Goal: Task Accomplishment & Management: Use online tool/utility

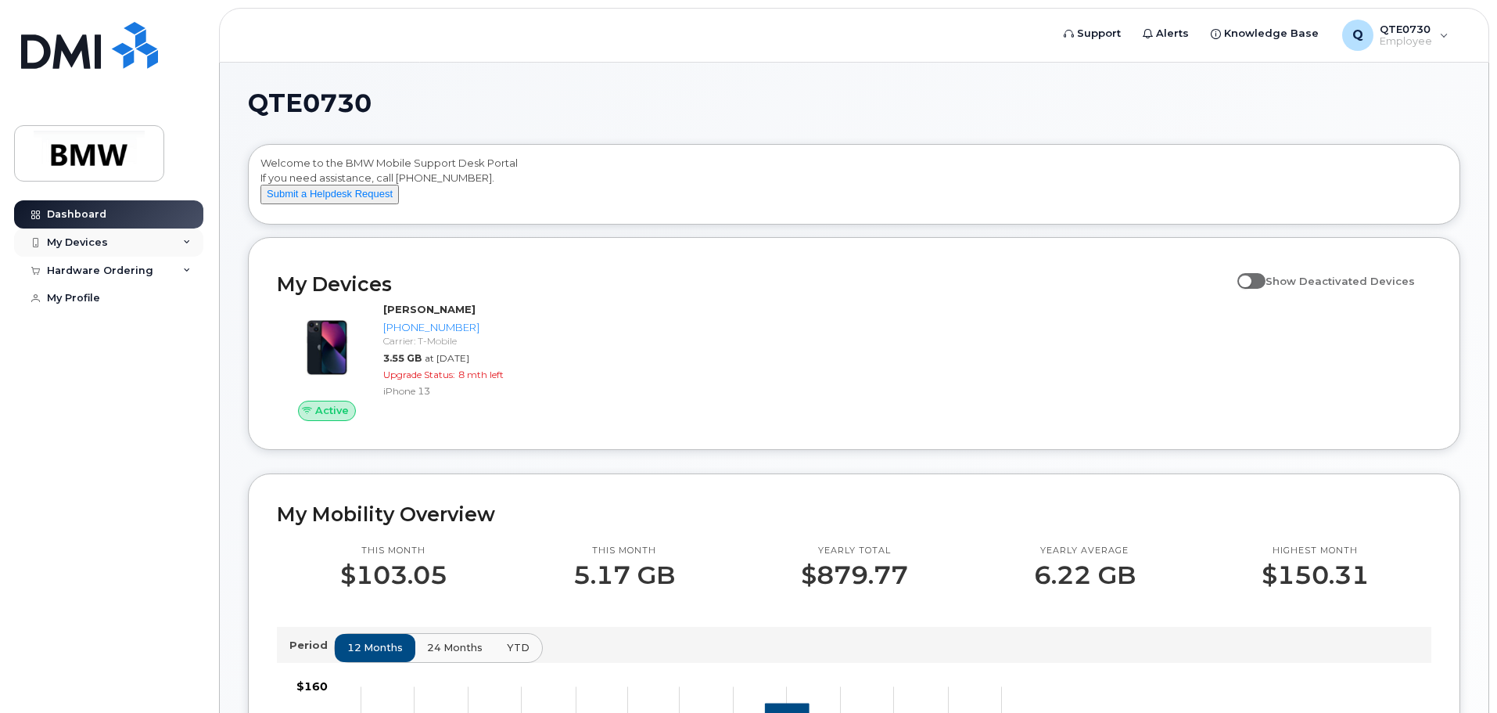
click at [81, 240] on div "My Devices" at bounding box center [77, 242] width 61 height 13
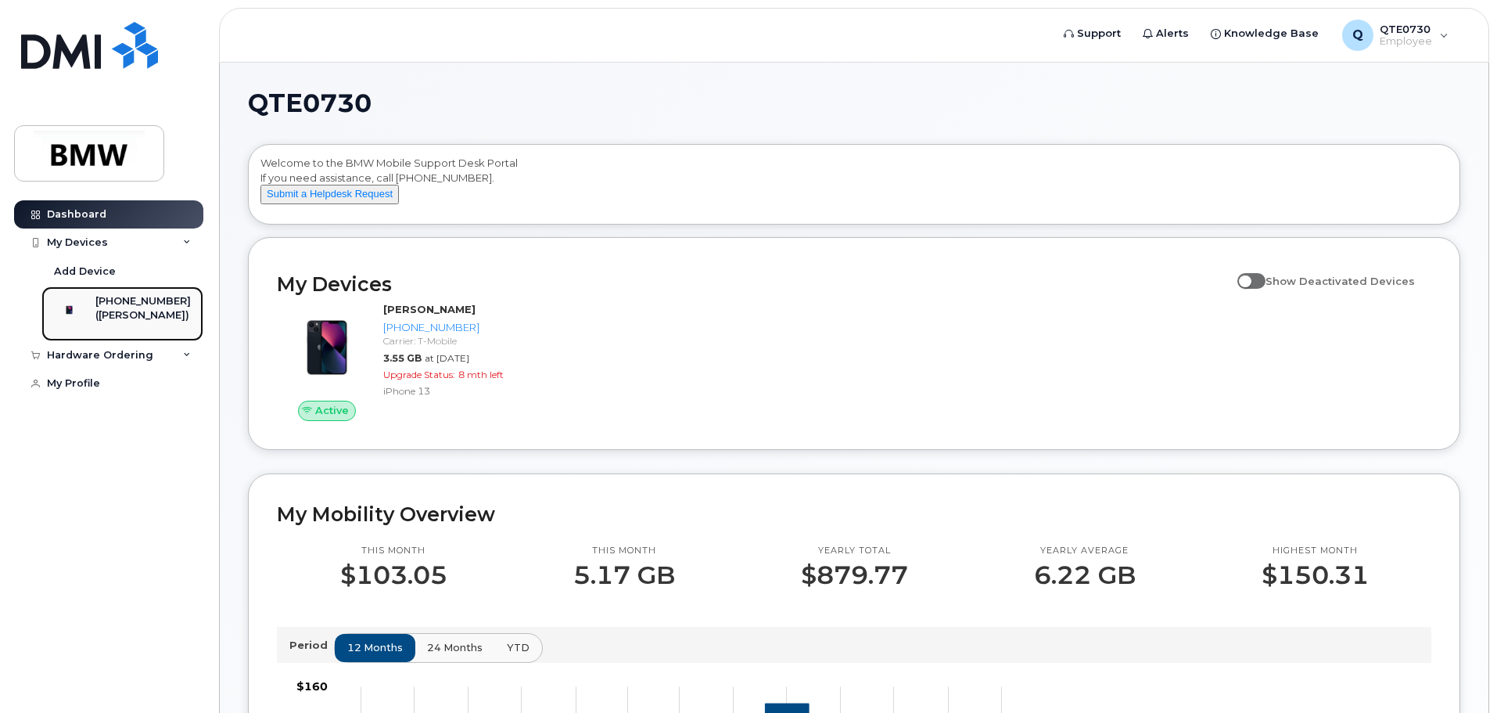
click at [128, 309] on div "([PERSON_NAME])" at bounding box center [142, 315] width 95 height 14
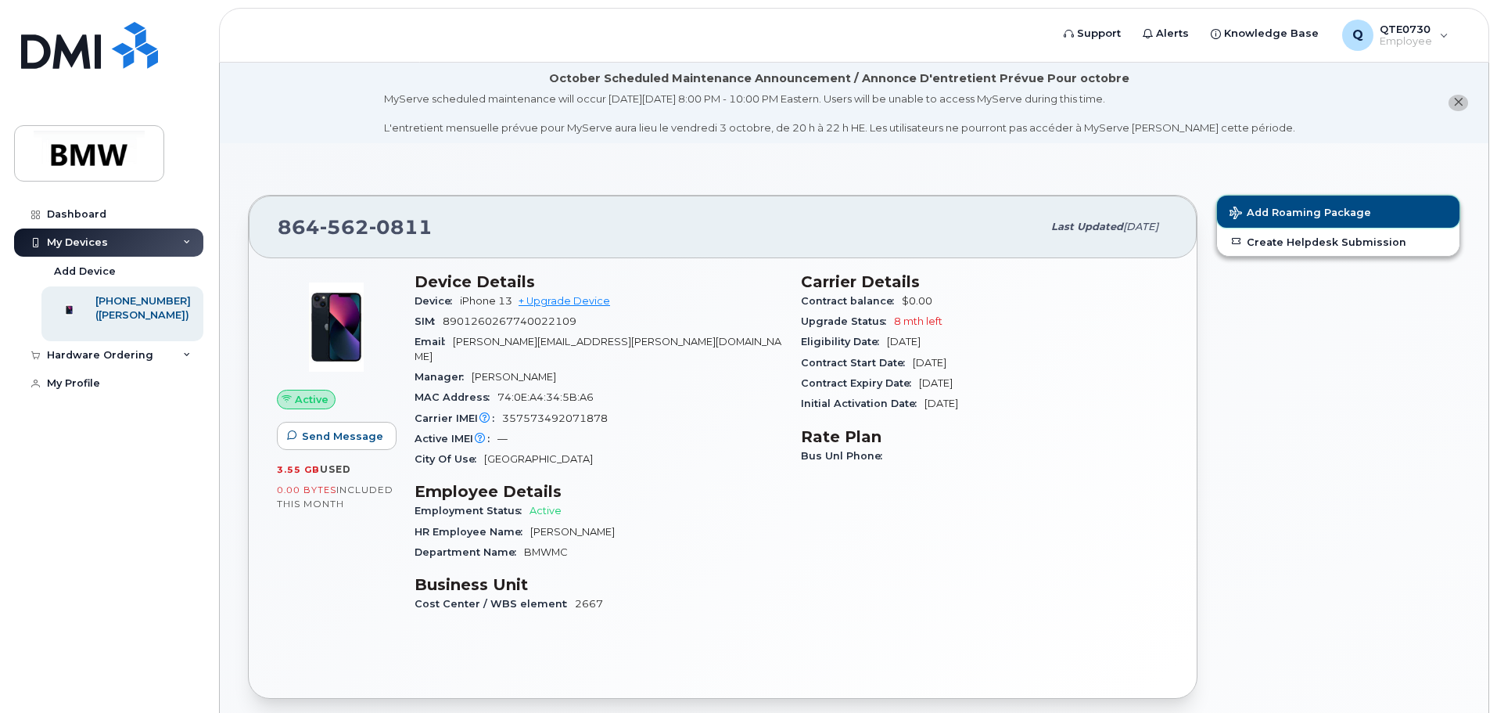
click at [1285, 205] on button "Add Roaming Package" at bounding box center [1338, 212] width 243 height 32
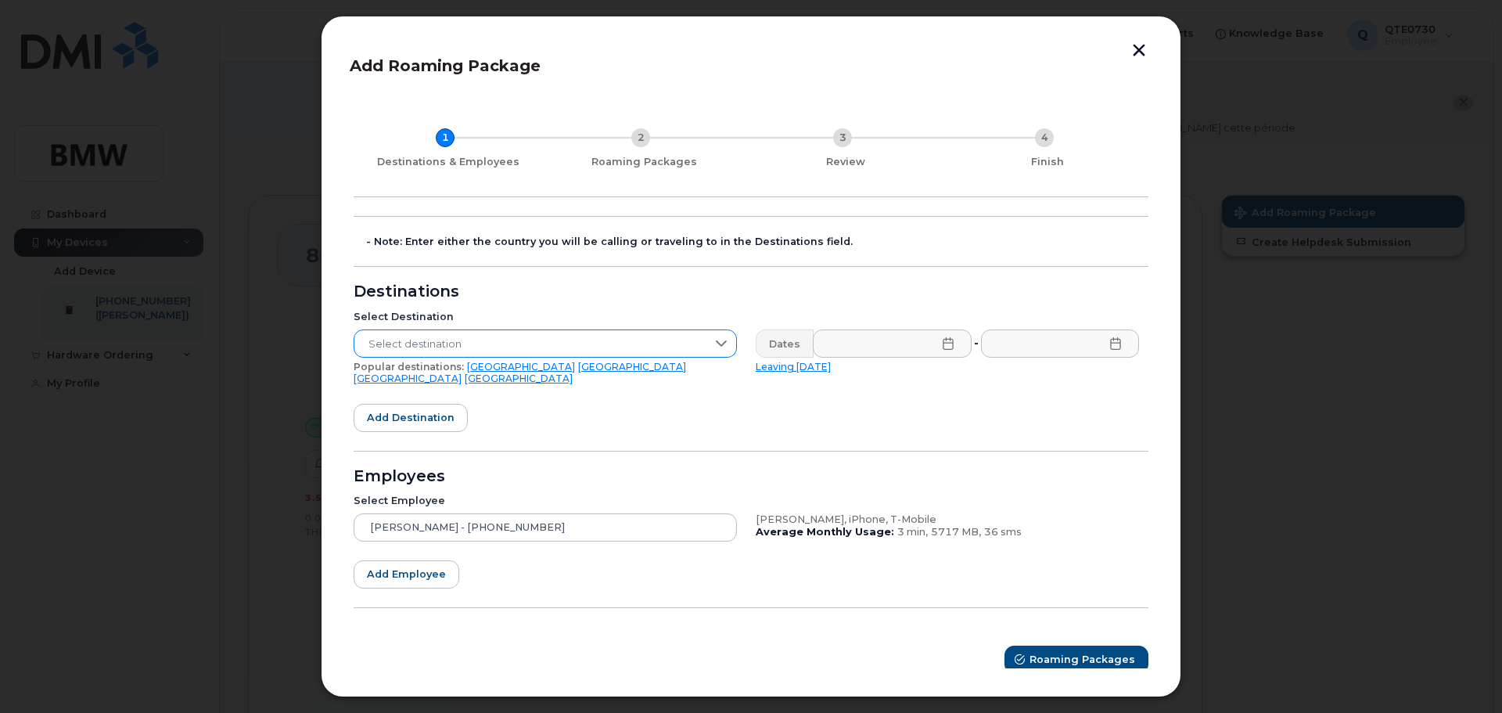
click at [721, 338] on icon at bounding box center [721, 343] width 13 height 13
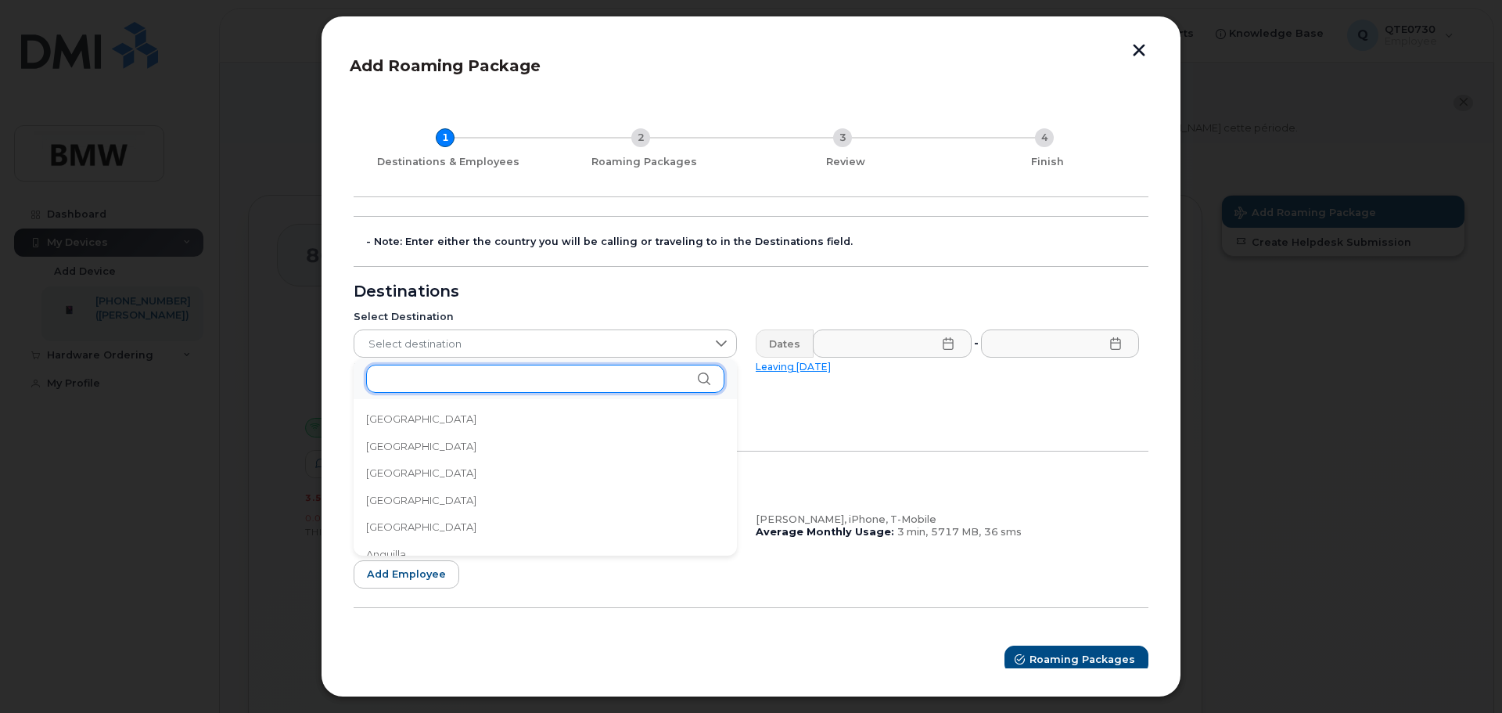
click at [445, 385] on input "text" at bounding box center [545, 379] width 358 height 28
type input "e"
click at [460, 376] on input "[GEOGRAPHIC_DATA]" at bounding box center [545, 379] width 358 height 28
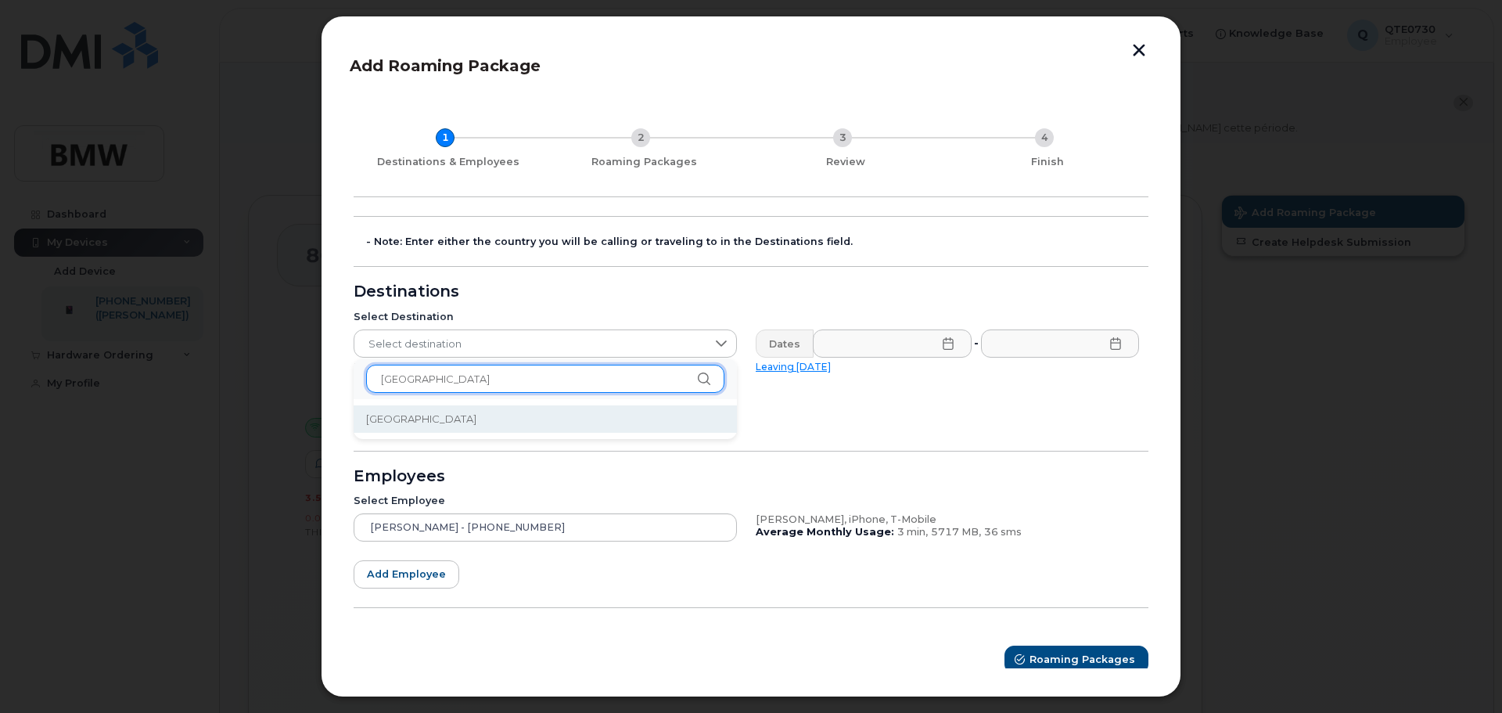
type input "[GEOGRAPHIC_DATA]"
click at [418, 423] on li "[GEOGRAPHIC_DATA]" at bounding box center [545, 418] width 383 height 27
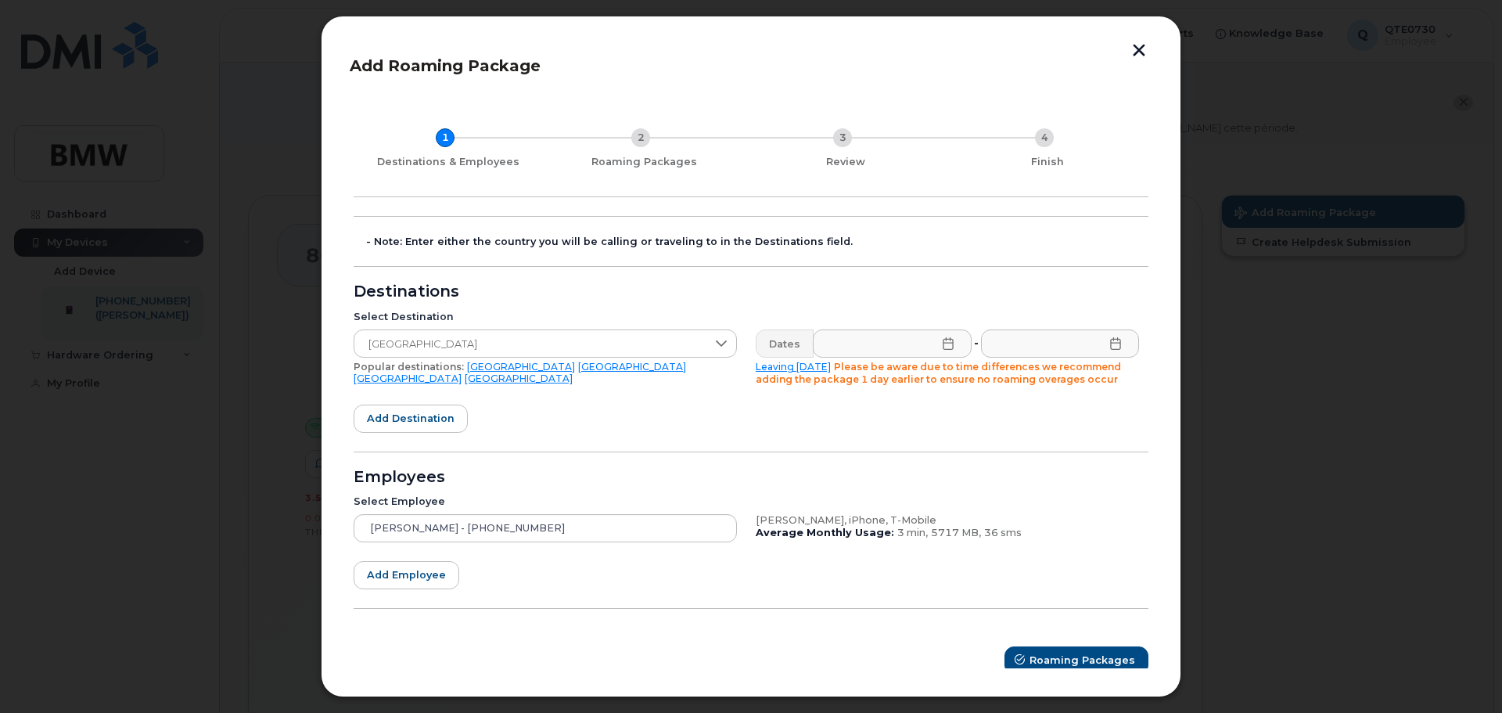
click at [944, 339] on icon at bounding box center [948, 343] width 10 height 13
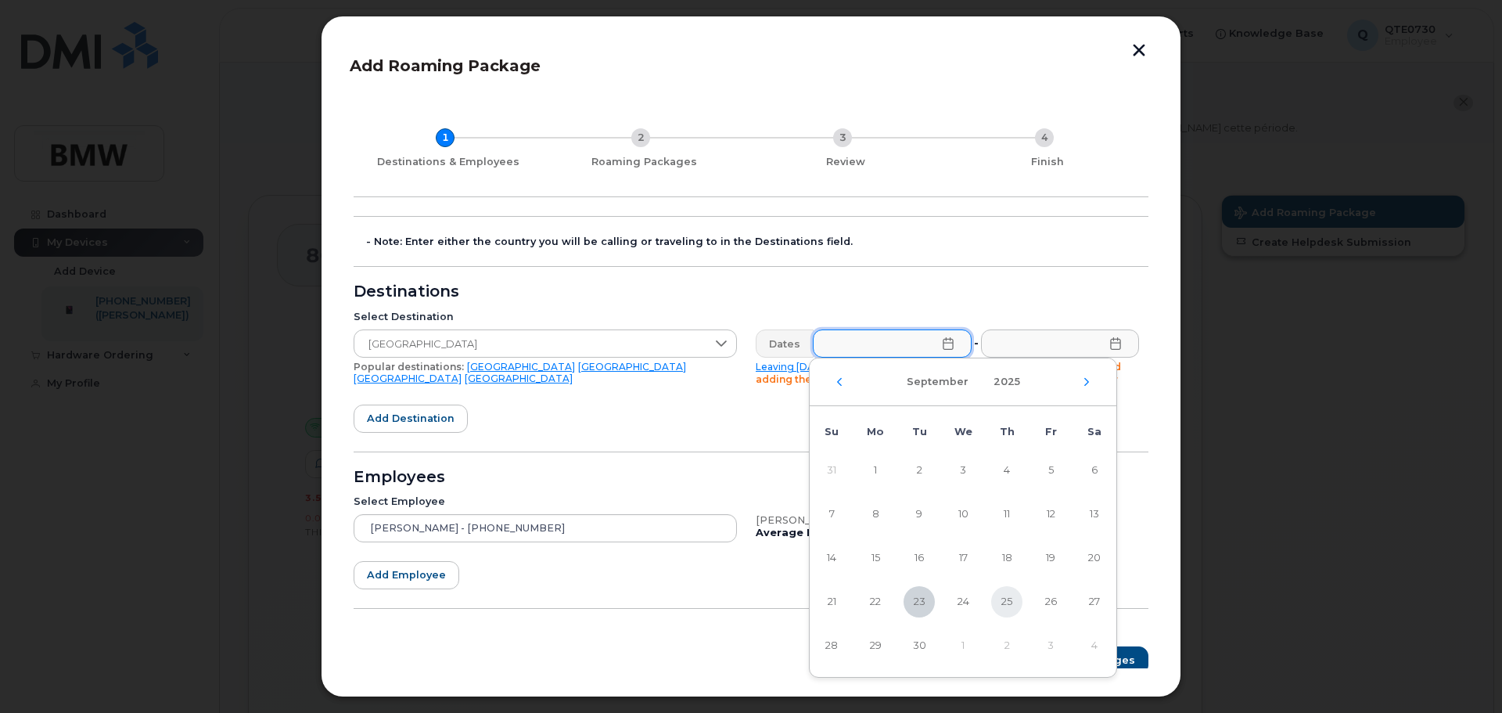
click at [1012, 603] on span "25" at bounding box center [1006, 601] width 31 height 31
type input "[DATE]"
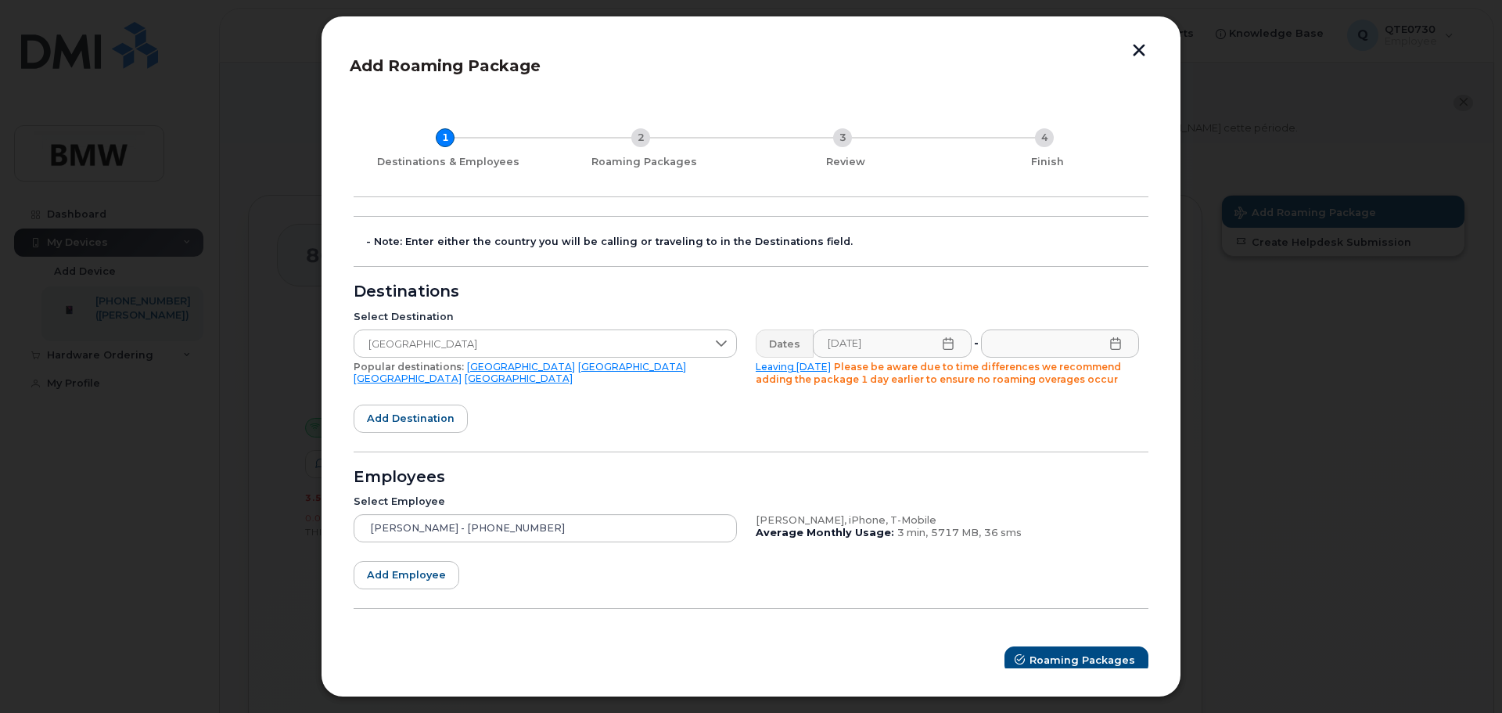
click at [1109, 347] on icon at bounding box center [1115, 343] width 13 height 13
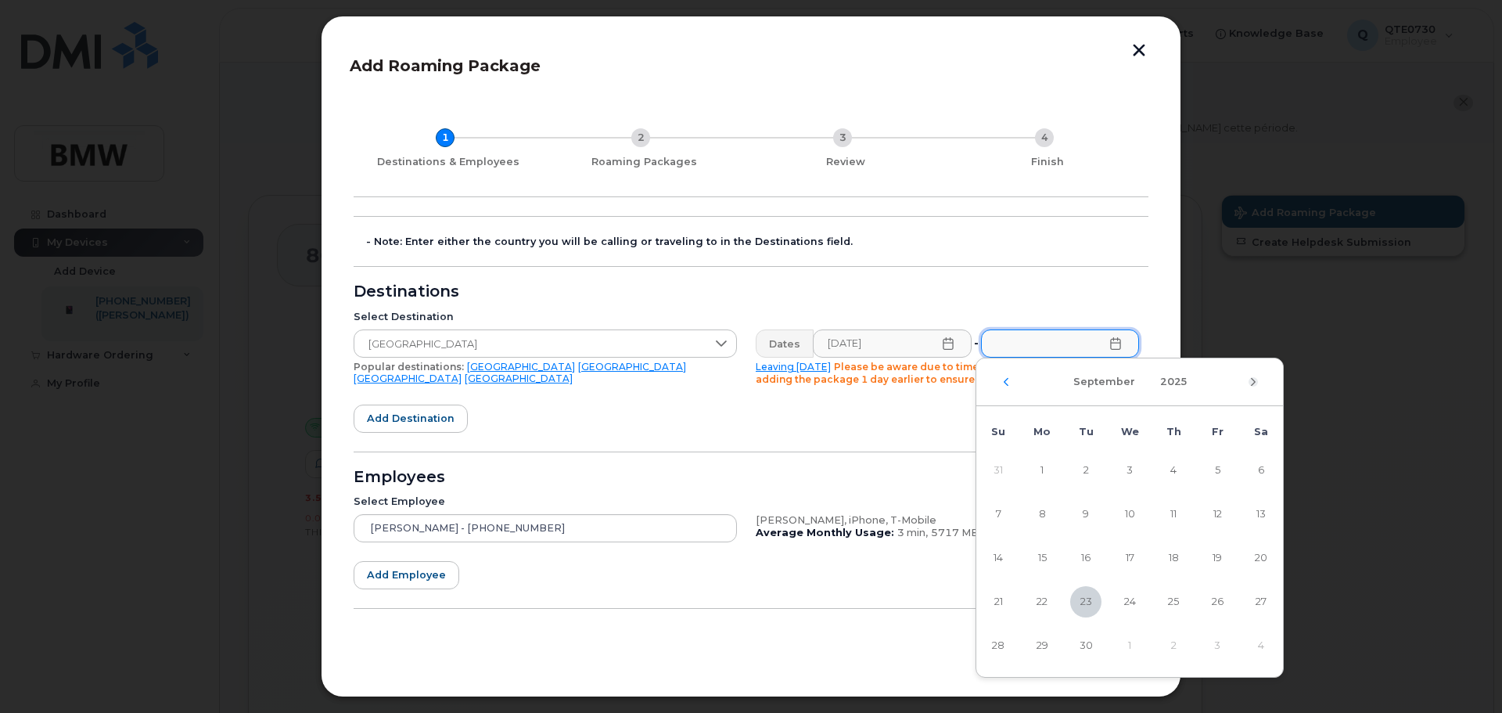
click at [1249, 380] on icon "Next Month" at bounding box center [1253, 382] width 9 height 13
click at [1090, 563] on span "14" at bounding box center [1085, 557] width 31 height 31
type input "[DATE]"
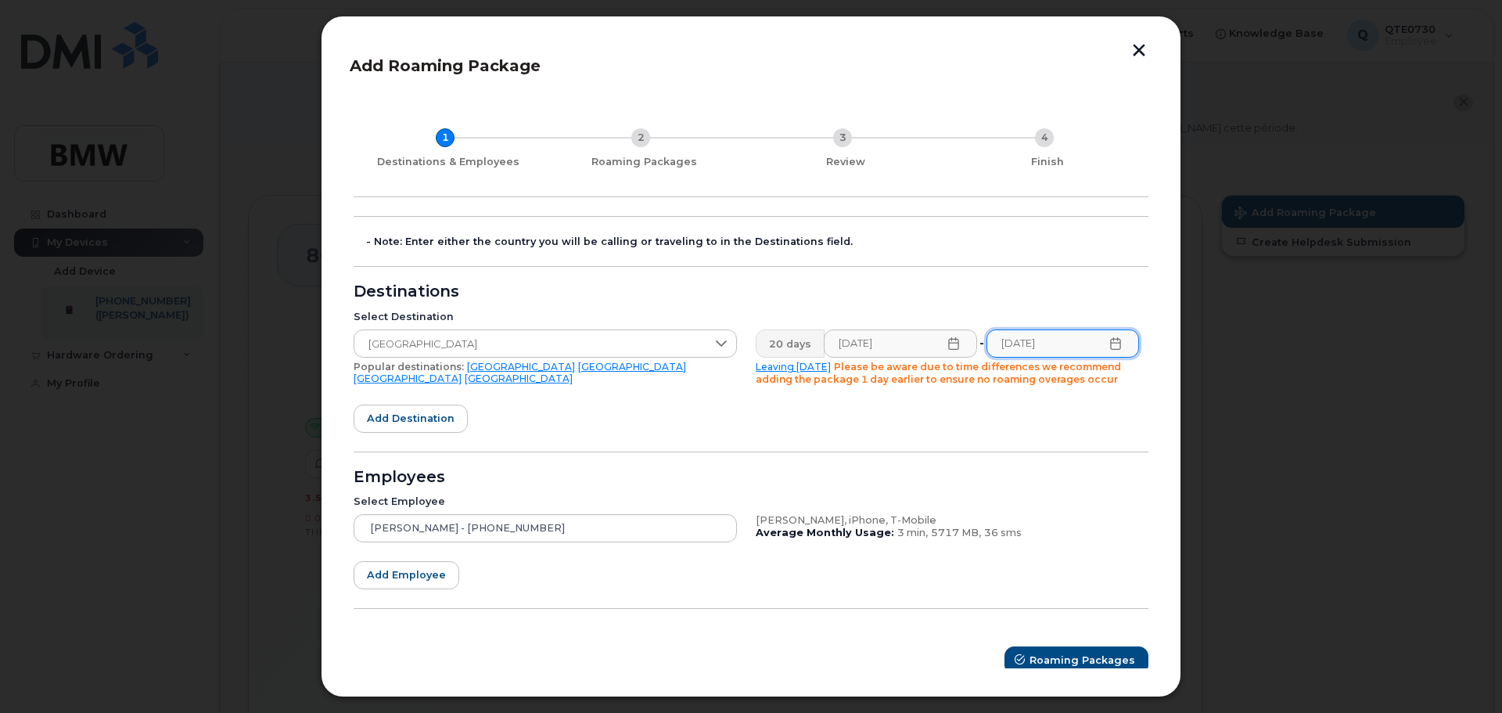
click at [712, 415] on form "- Note: Enter either the country you will be calling or traveling to in the Des…" at bounding box center [751, 445] width 795 height 458
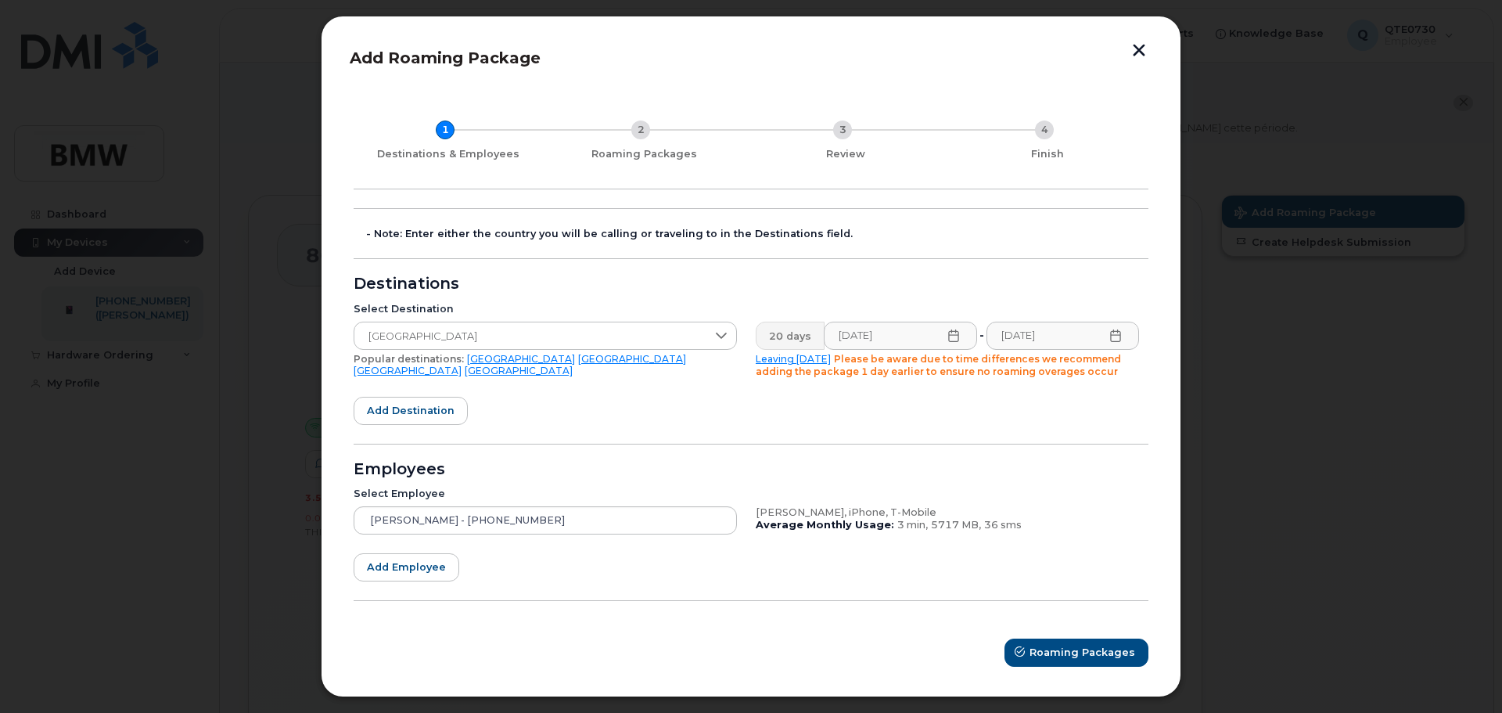
scroll to position [10, 0]
click at [1046, 643] on span "Roaming Packages" at bounding box center [1083, 649] width 106 height 15
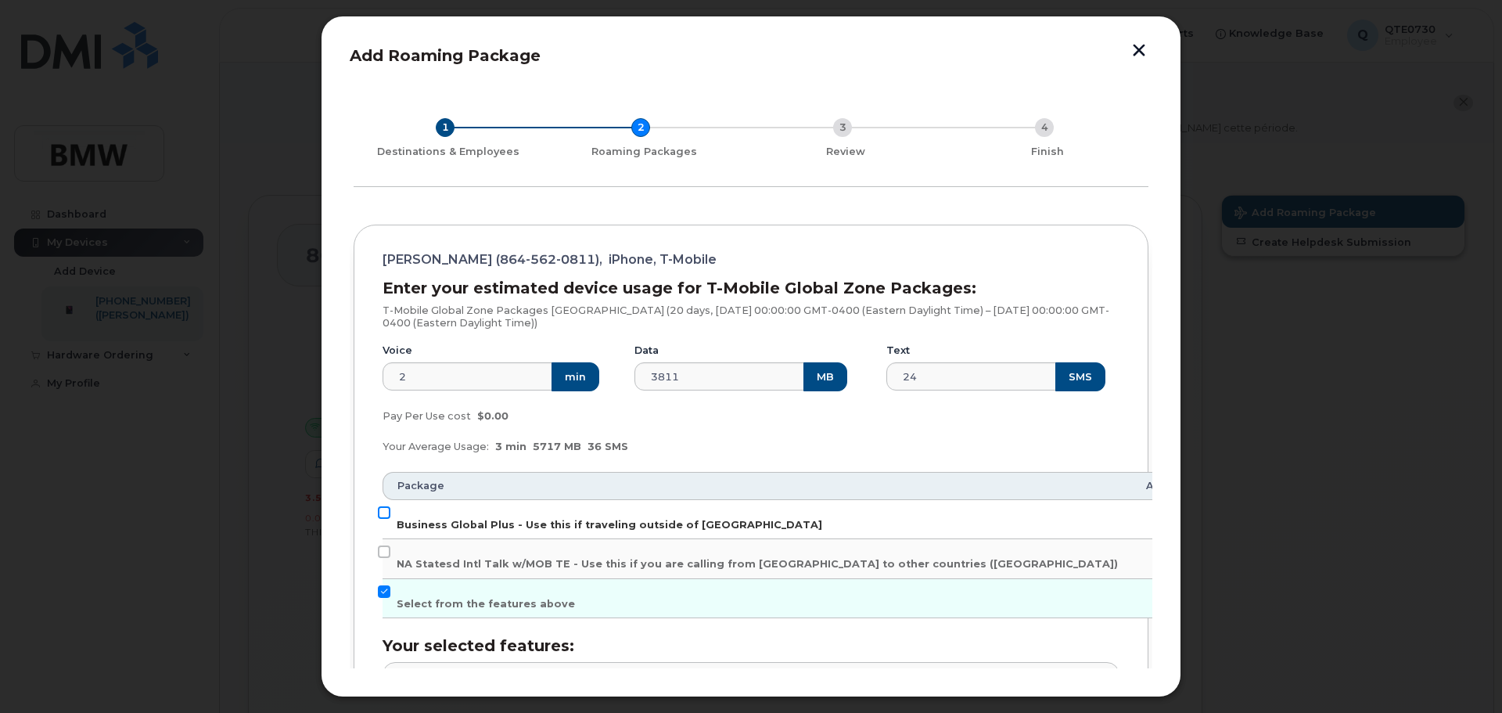
click at [383, 510] on input "Business Global Plus - Use this if traveling outside of [GEOGRAPHIC_DATA]" at bounding box center [384, 512] width 13 height 13
checkbox input "true"
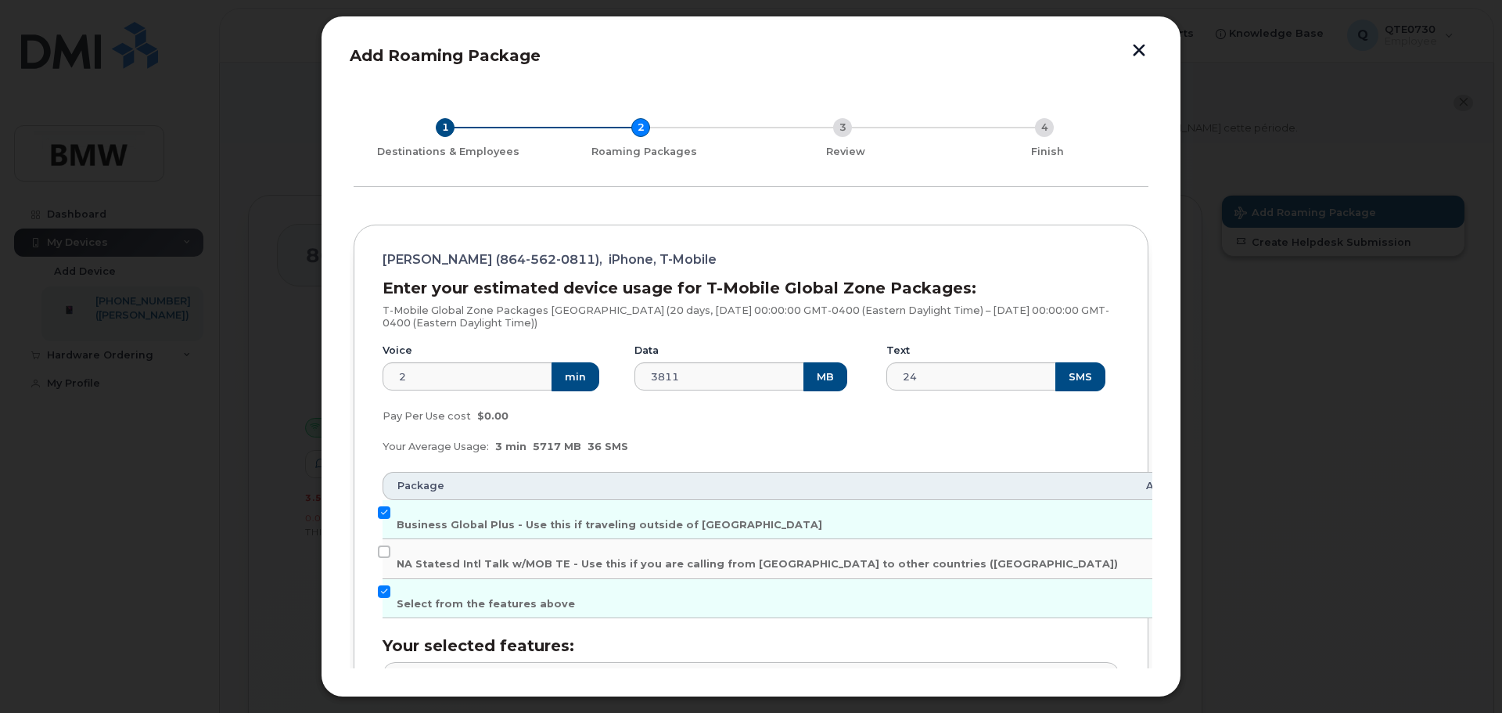
drag, startPoint x: 1145, startPoint y: 433, endPoint x: 1149, endPoint y: 461, distance: 28.6
click at [1149, 461] on div "Add Roaming Package 1 Destinations & Employees 2 Roaming Packages 3 Review 4 Fi…" at bounding box center [751, 357] width 803 height 624
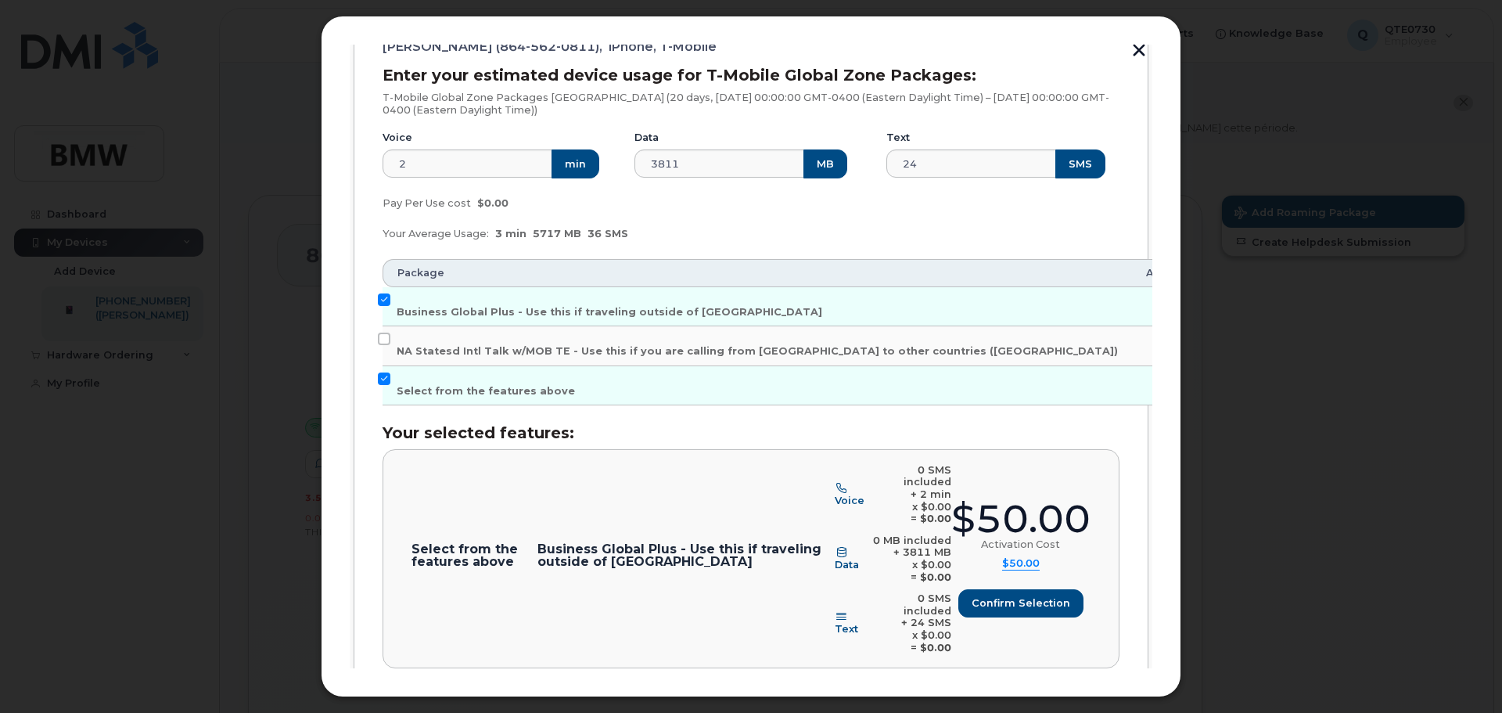
scroll to position [225, 0]
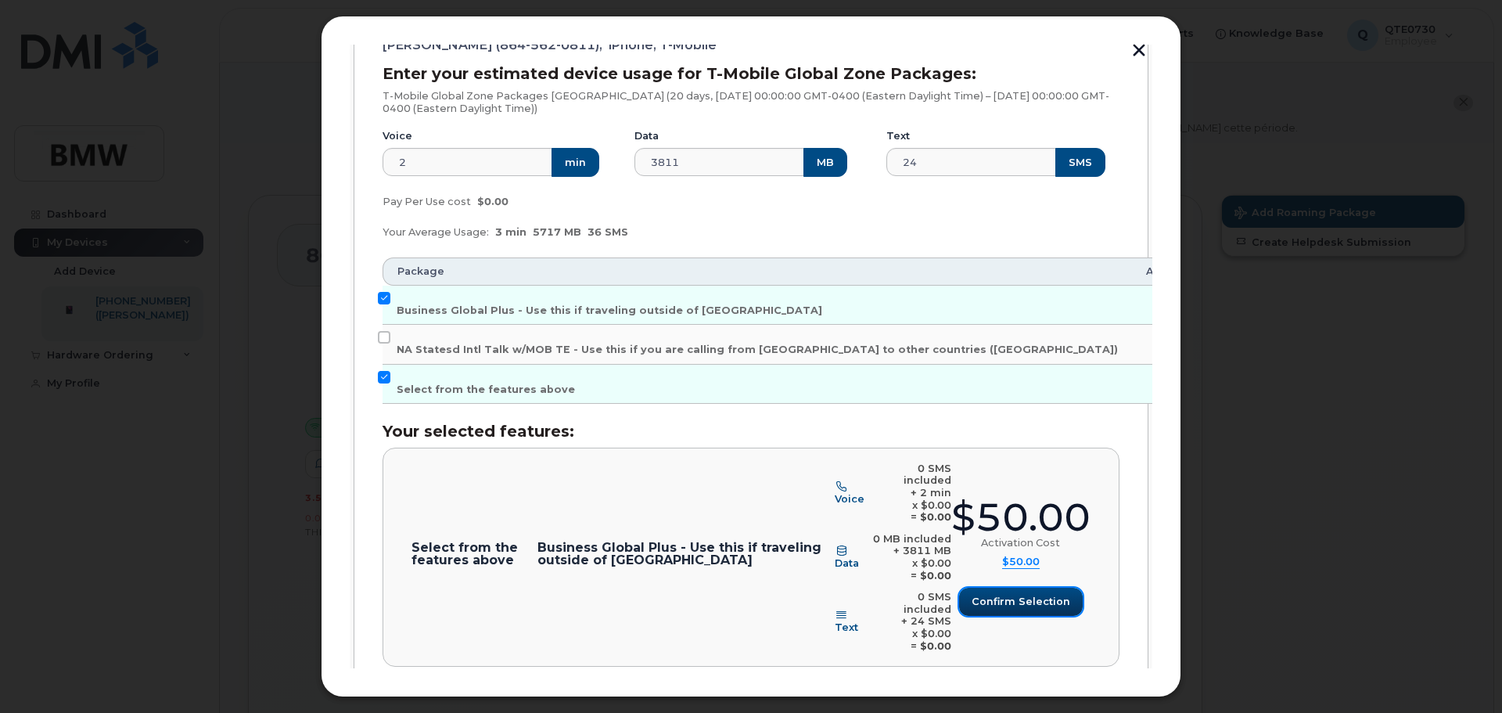
click at [1005, 594] on span "Confirm selection" at bounding box center [1021, 601] width 99 height 15
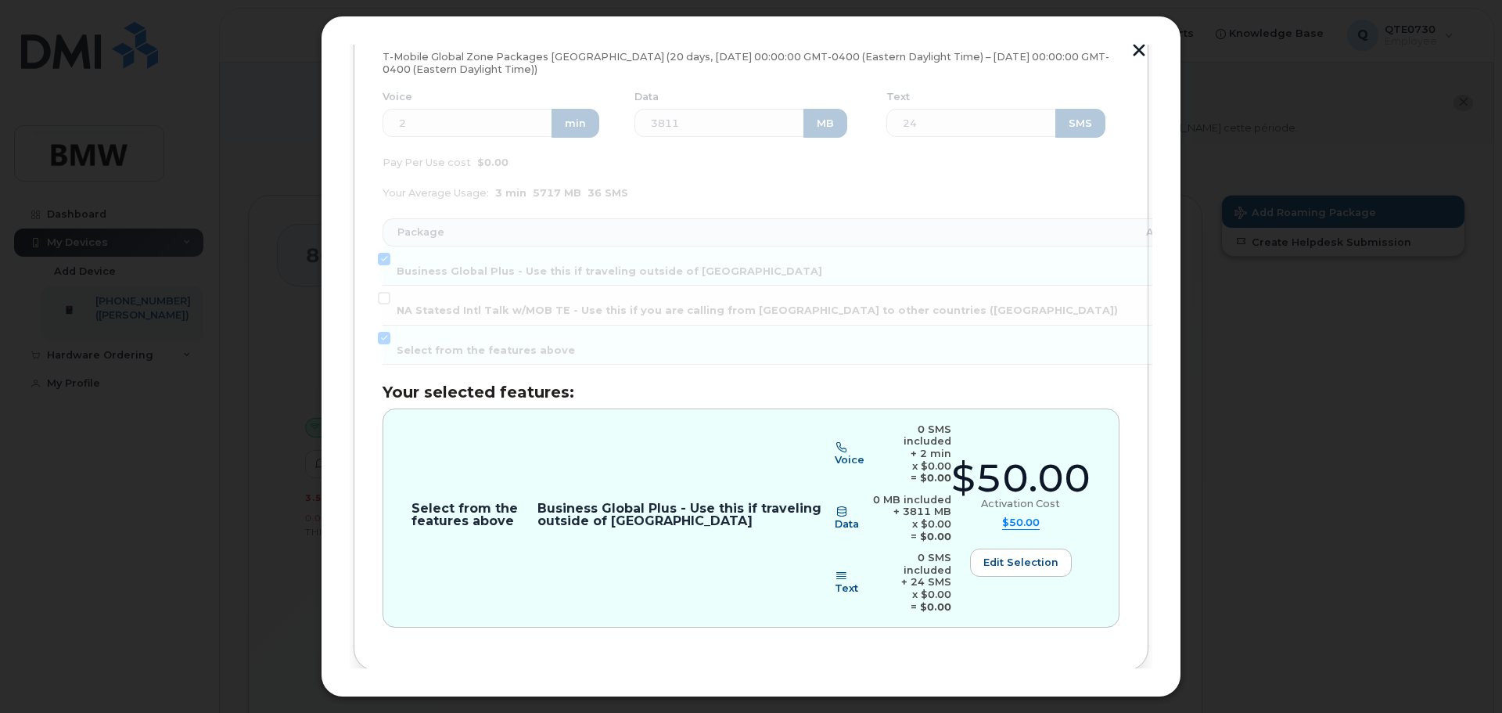
scroll to position [275, 0]
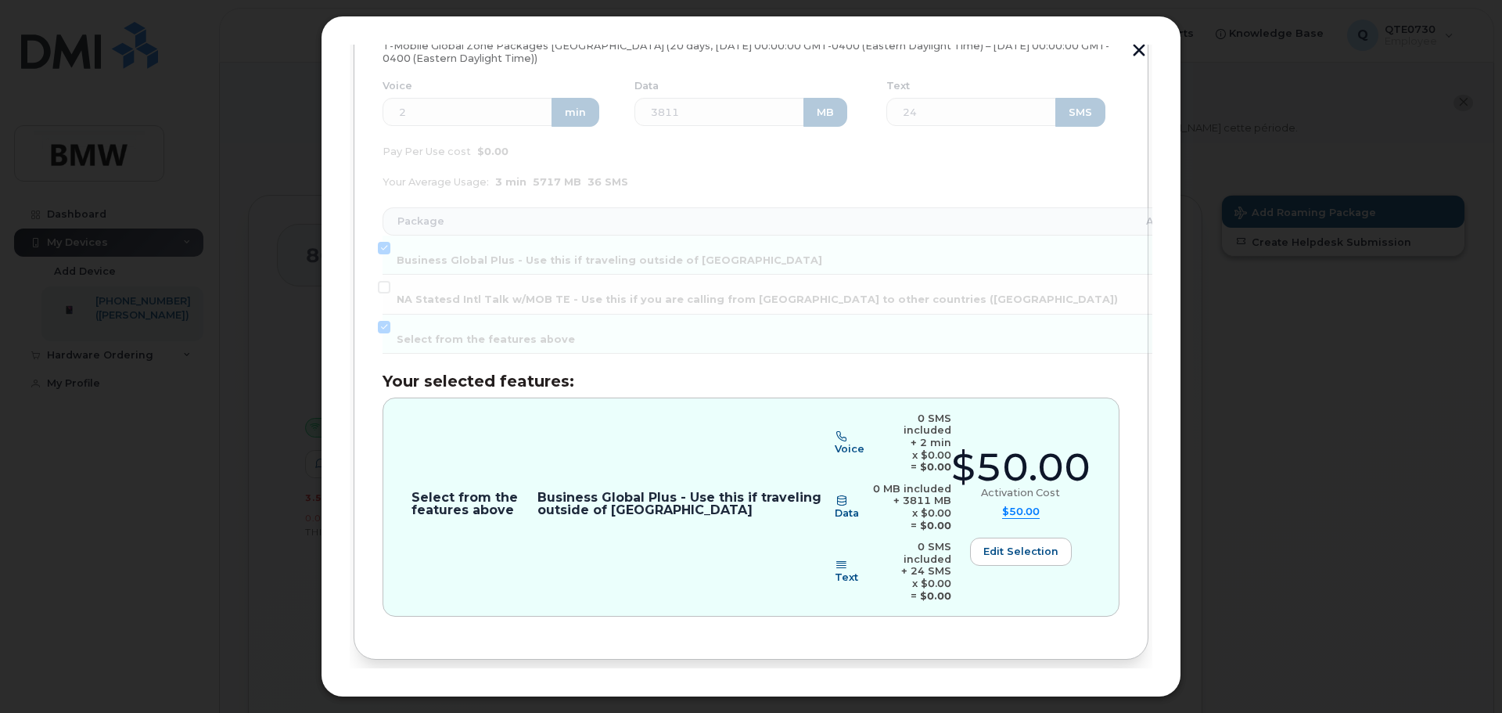
click at [1113, 697] on button "Review" at bounding box center [1111, 711] width 76 height 28
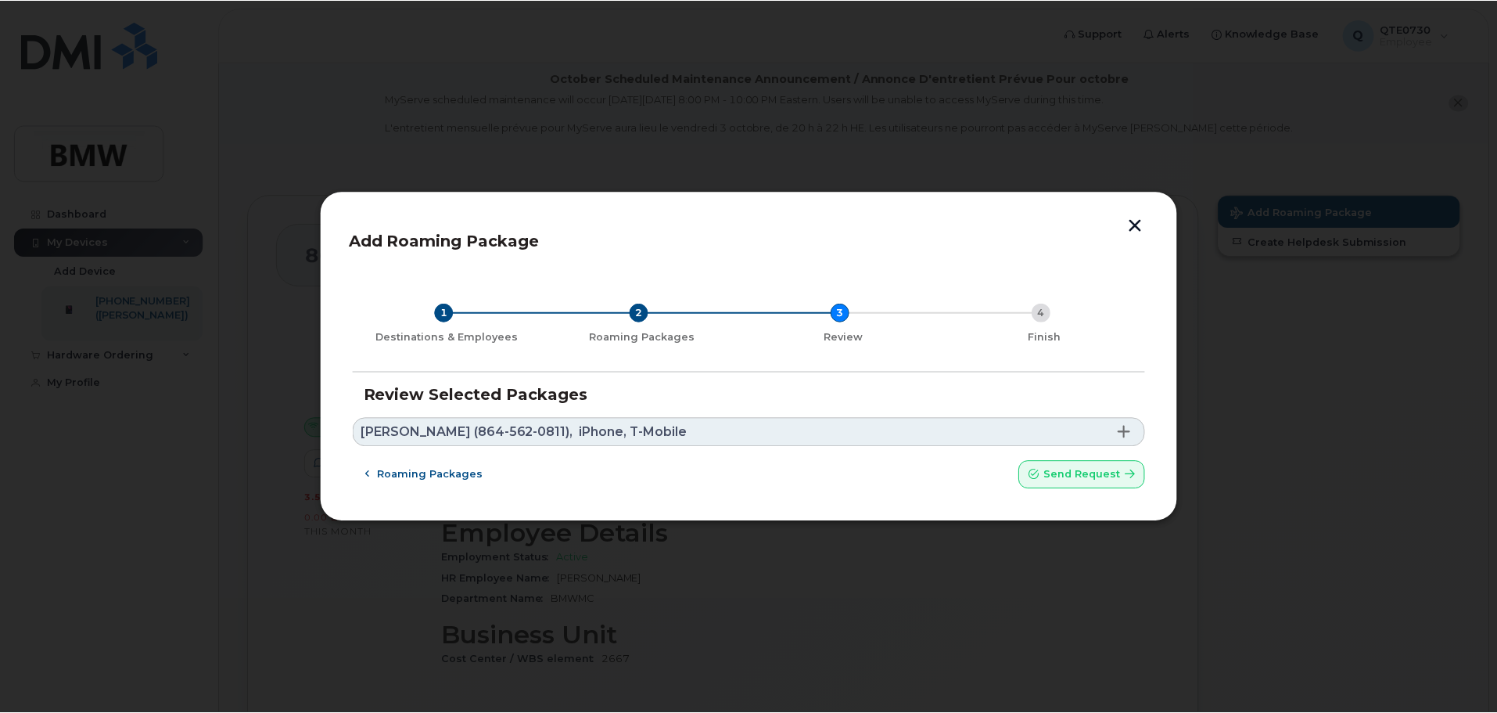
scroll to position [0, 0]
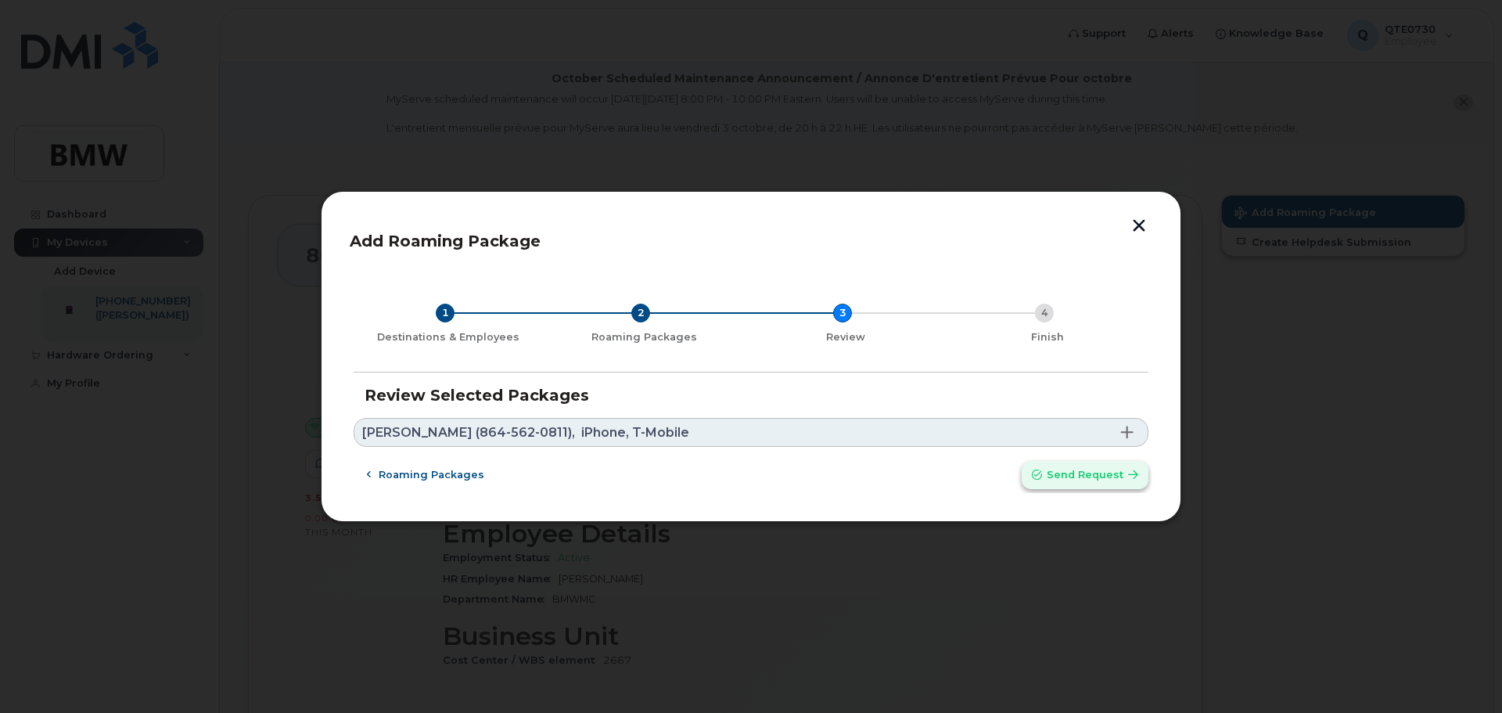
click at [1086, 473] on span "Send request" at bounding box center [1085, 474] width 77 height 15
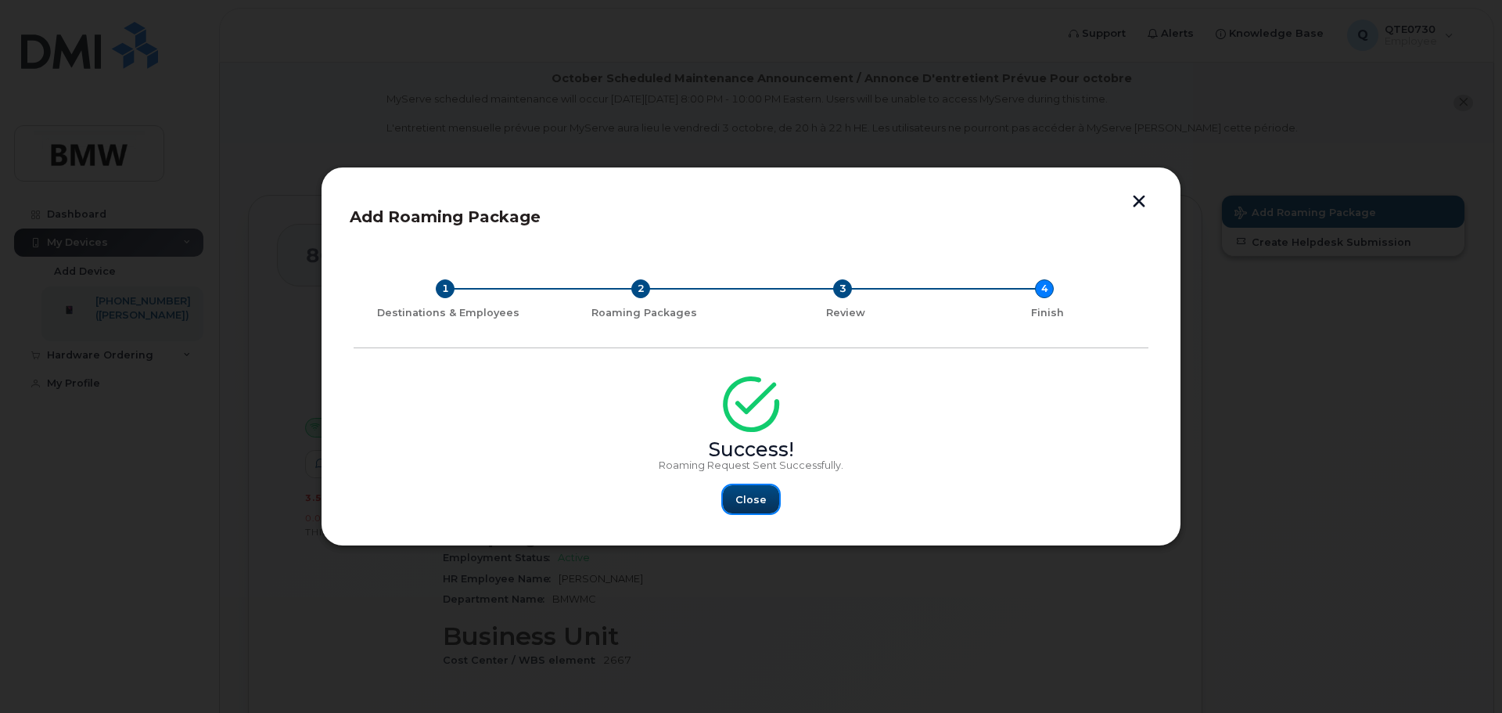
click at [736, 495] on button "Close" at bounding box center [751, 499] width 56 height 28
